Goal: Use online tool/utility: Utilize a website feature to perform a specific function

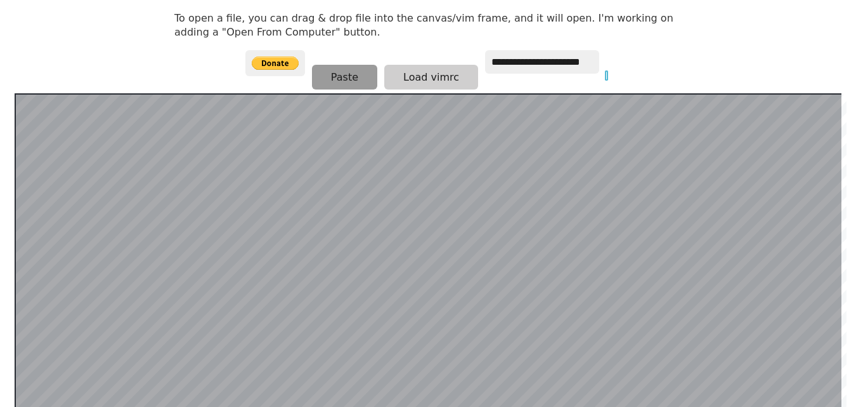
scroll to position [247, 0]
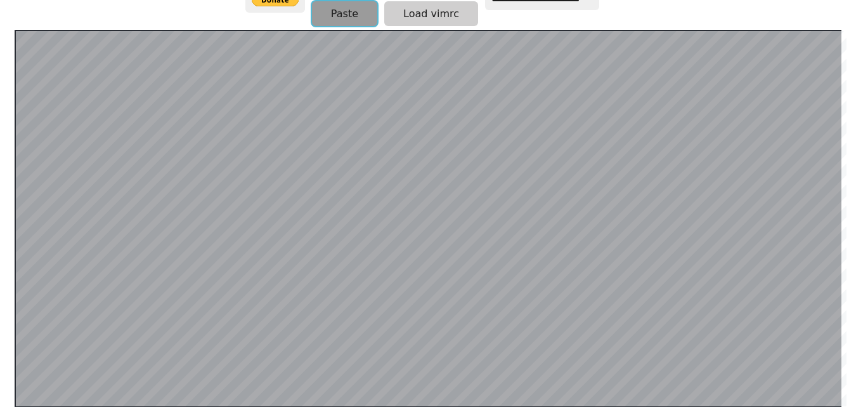
click at [329, 11] on button "Paste" at bounding box center [344, 13] width 65 height 25
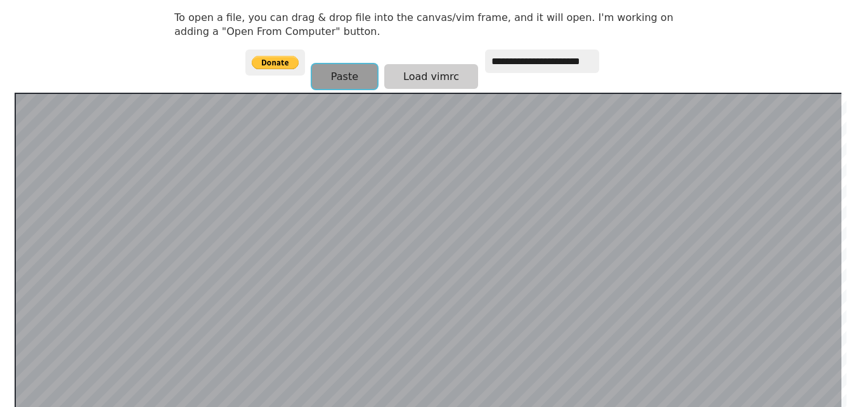
click at [329, 74] on button "Paste" at bounding box center [344, 76] width 65 height 25
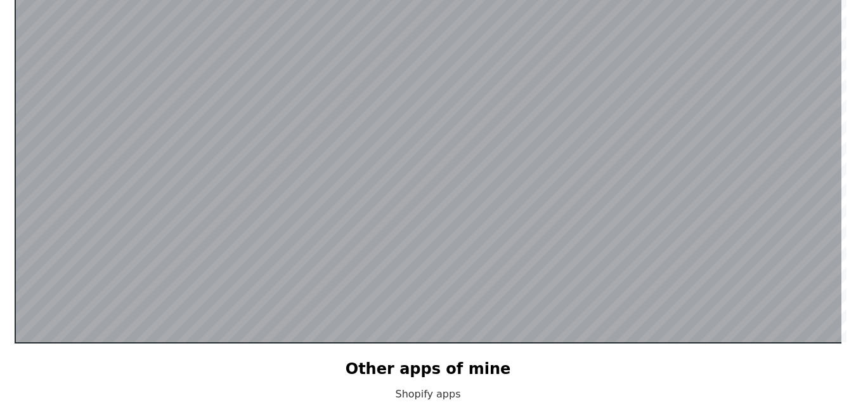
scroll to position [247, 0]
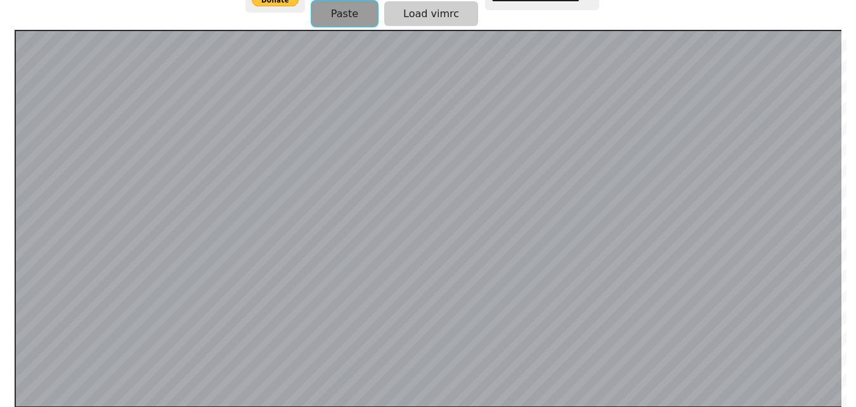
click at [361, 13] on button "Paste" at bounding box center [344, 13] width 65 height 25
click at [343, 12] on button "Paste" at bounding box center [344, 13] width 65 height 25
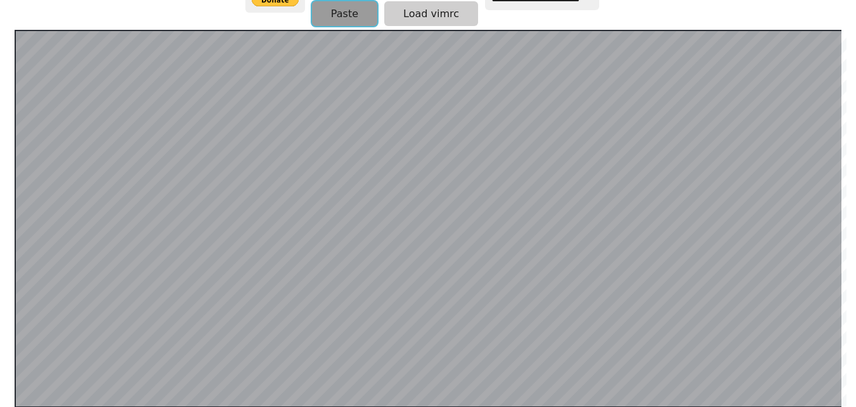
click at [340, 3] on button "Paste" at bounding box center [344, 13] width 65 height 25
click at [341, 12] on button "Paste" at bounding box center [344, 13] width 65 height 25
click at [340, 8] on button "Paste" at bounding box center [344, 13] width 65 height 25
click at [342, 17] on button "Paste" at bounding box center [344, 13] width 65 height 25
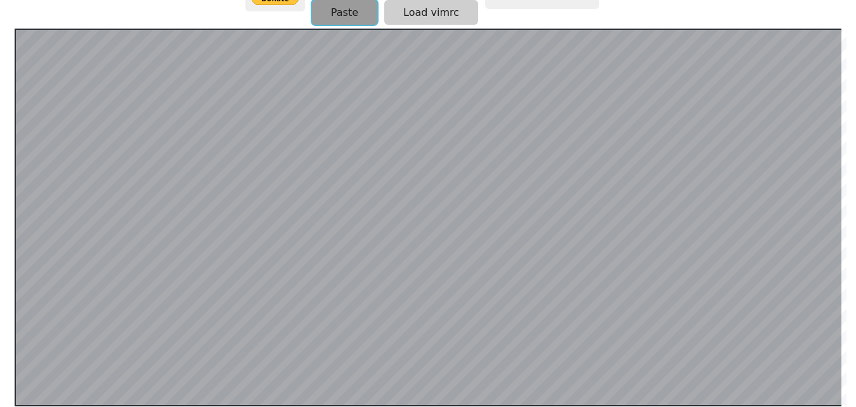
click at [355, 16] on button "Paste" at bounding box center [344, 12] width 65 height 25
